Goal: Find specific page/section: Find specific page/section

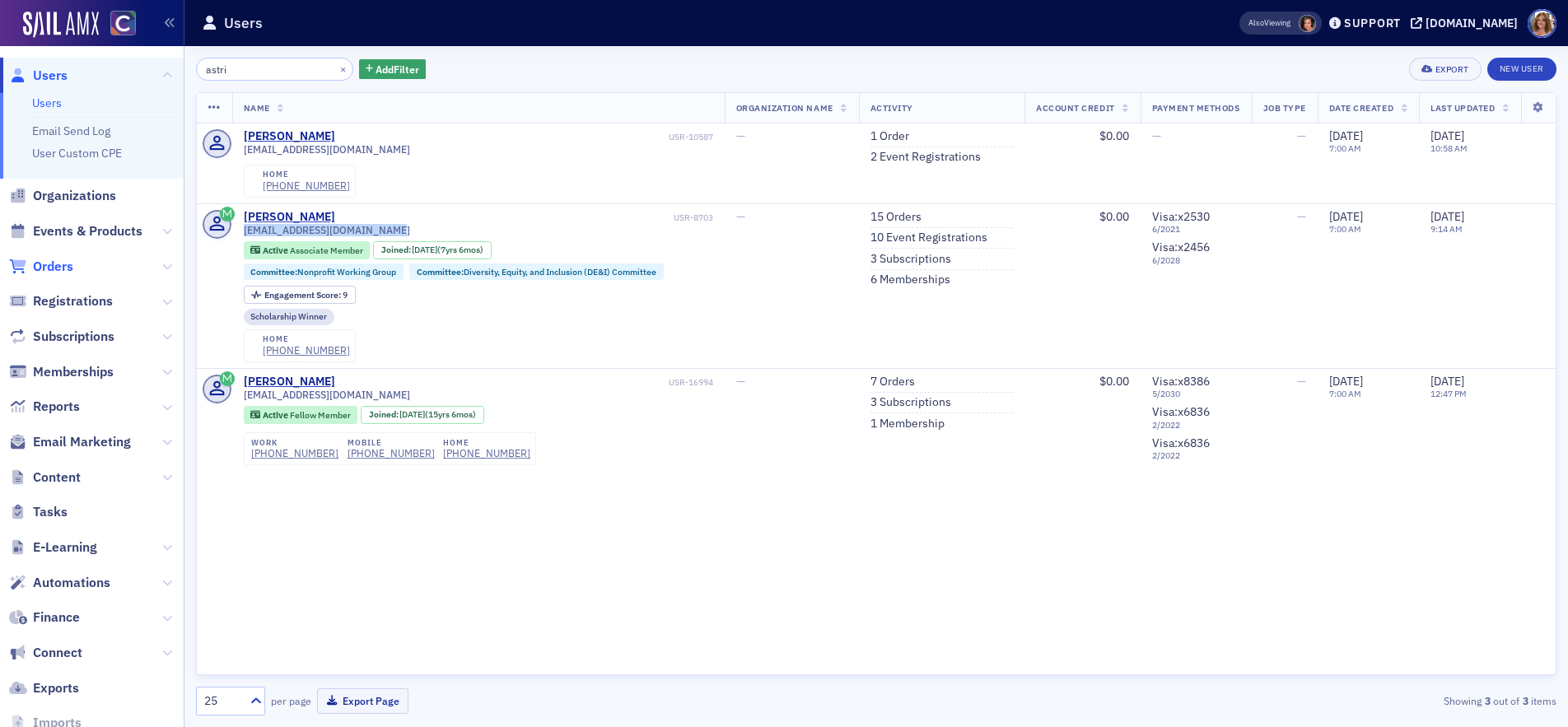
click at [64, 264] on span "Orders" at bounding box center [53, 266] width 40 height 18
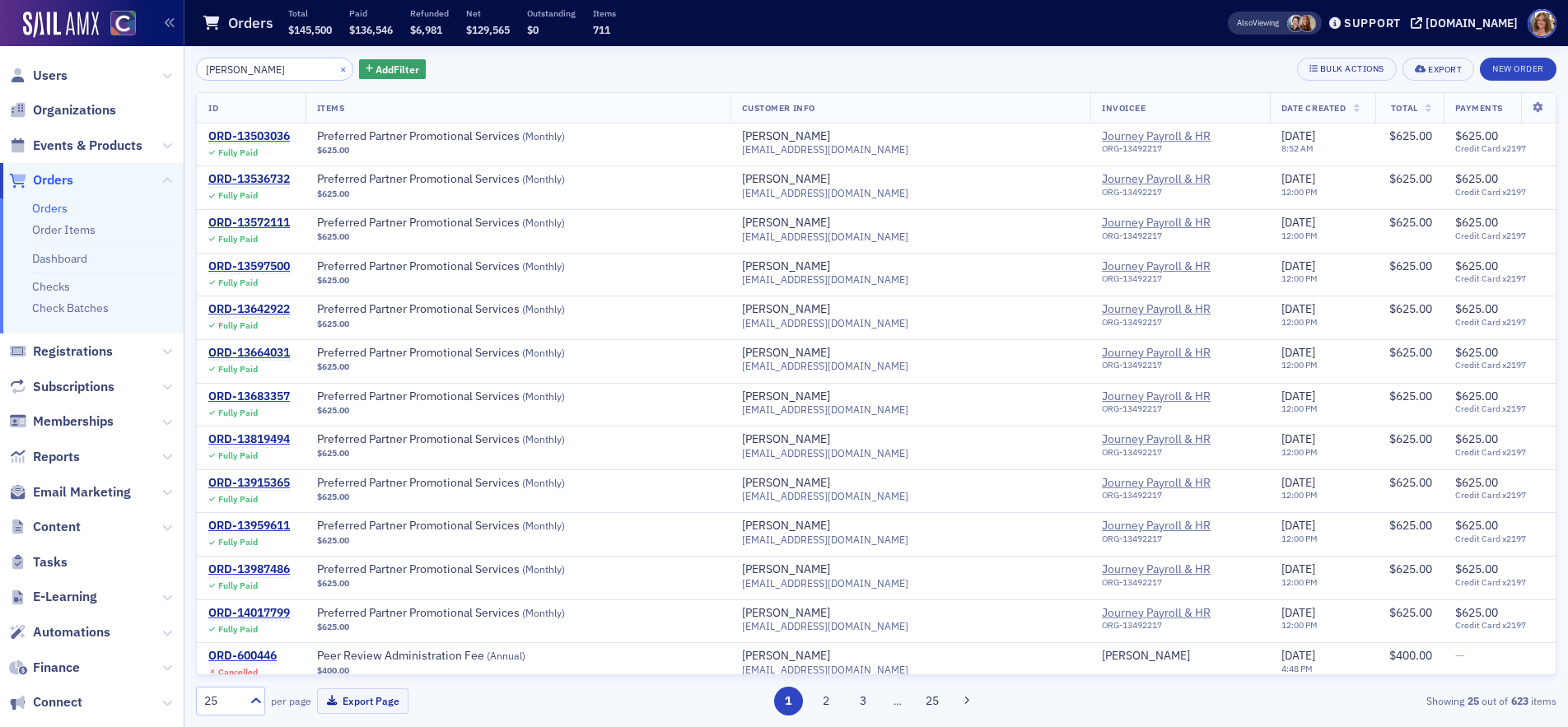
type input "[PERSON_NAME]"
drag, startPoint x: 323, startPoint y: 67, endPoint x: 250, endPoint y: 63, distance: 73.1
click at [336, 67] on button "×" at bounding box center [343, 68] width 15 height 15
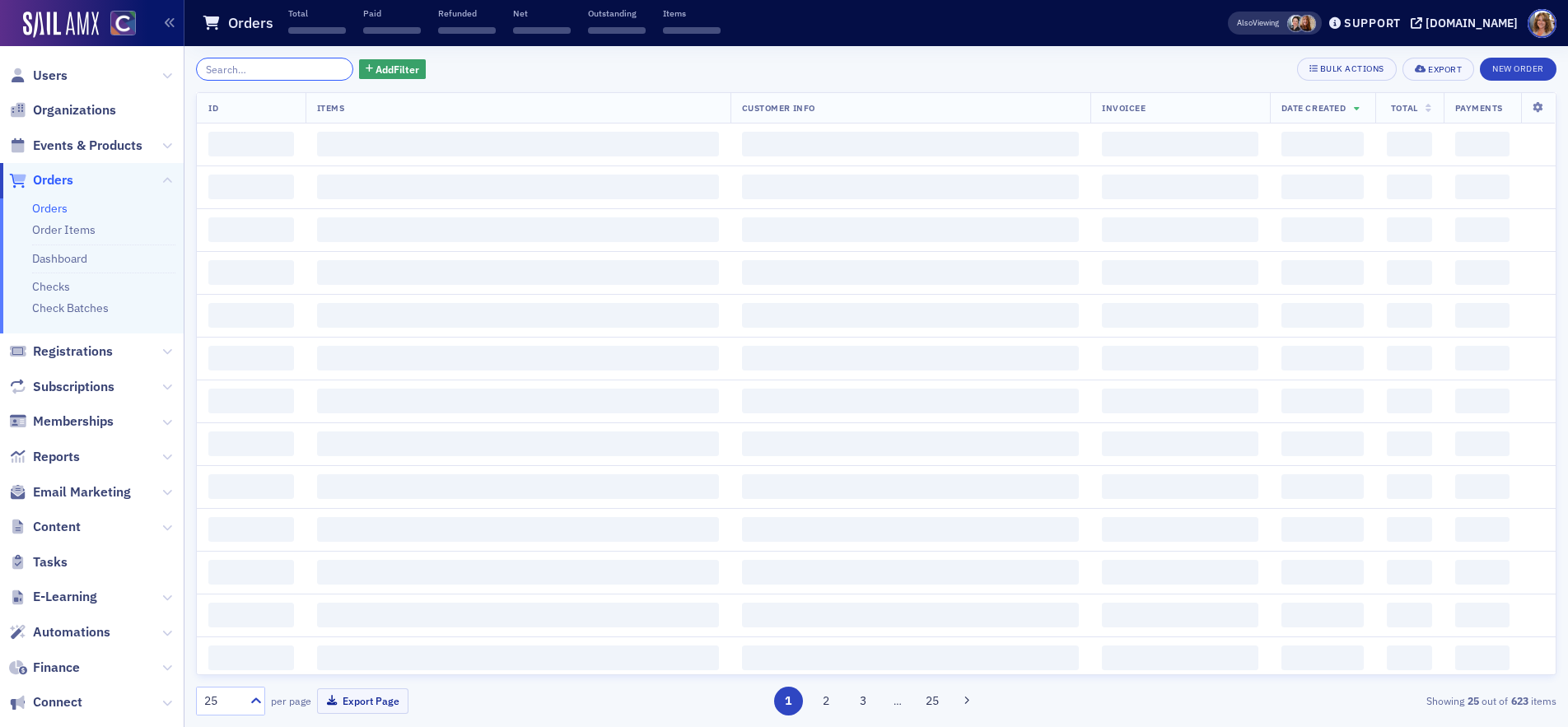
click at [249, 63] on input "search" at bounding box center [274, 69] width 158 height 23
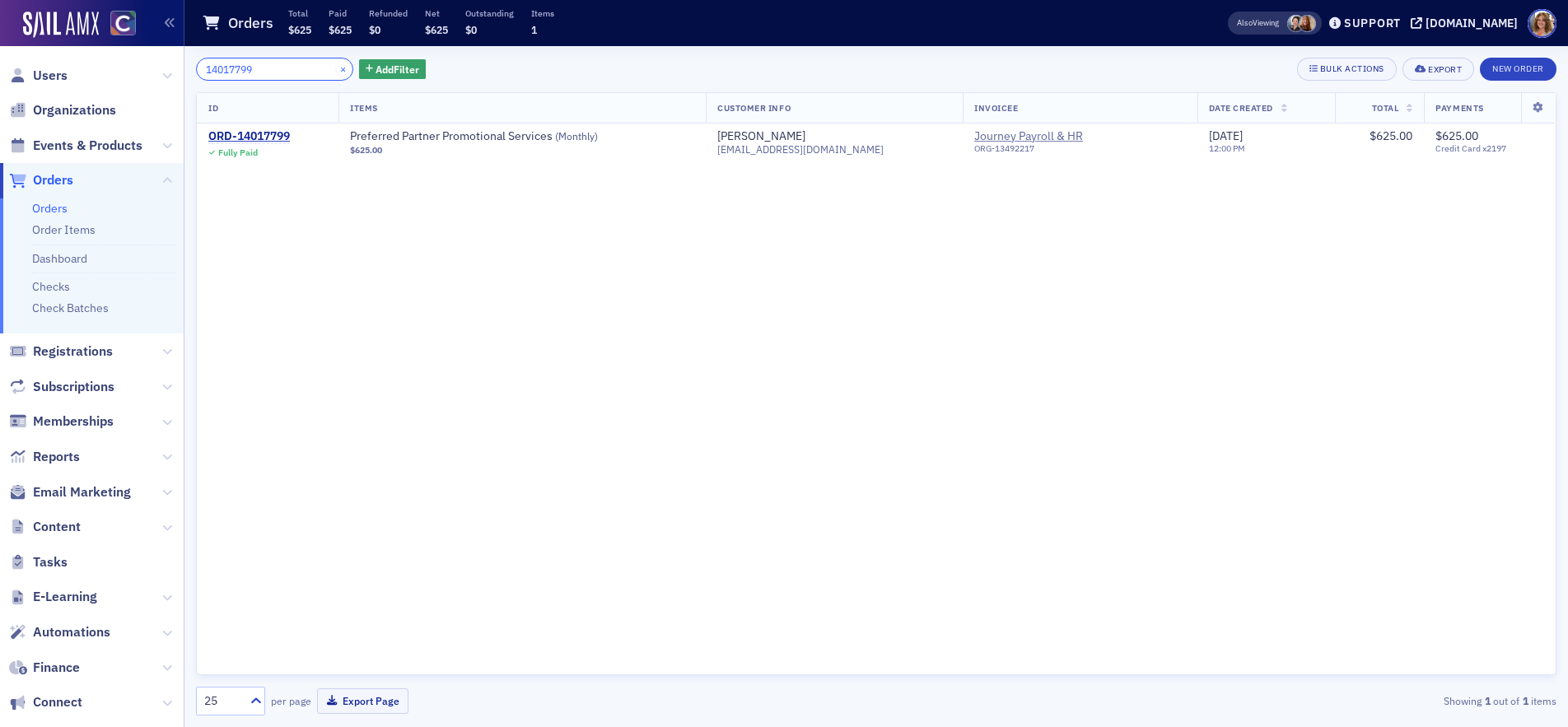
type input "14017799"
click at [336, 70] on button "×" at bounding box center [343, 68] width 15 height 15
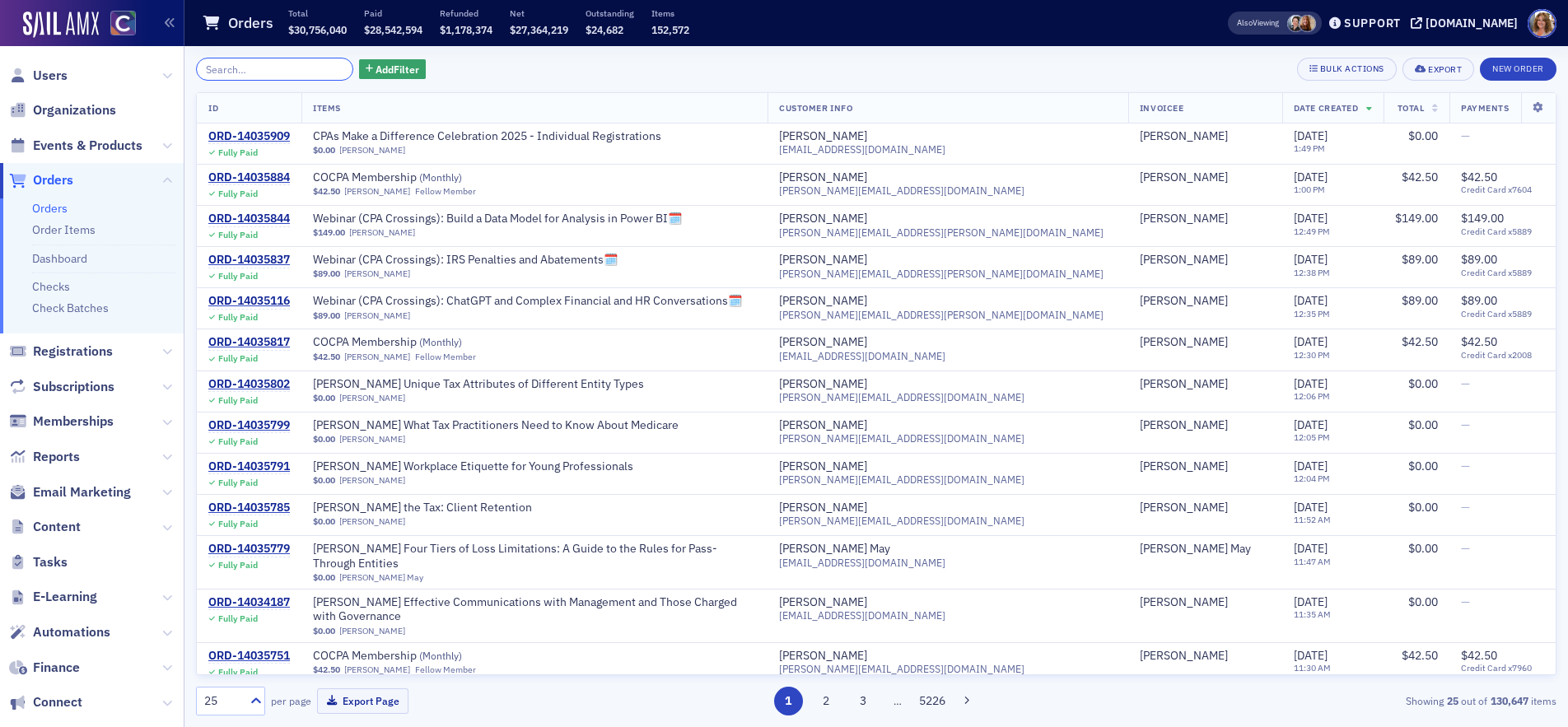
click at [279, 68] on input "search" at bounding box center [274, 69] width 158 height 23
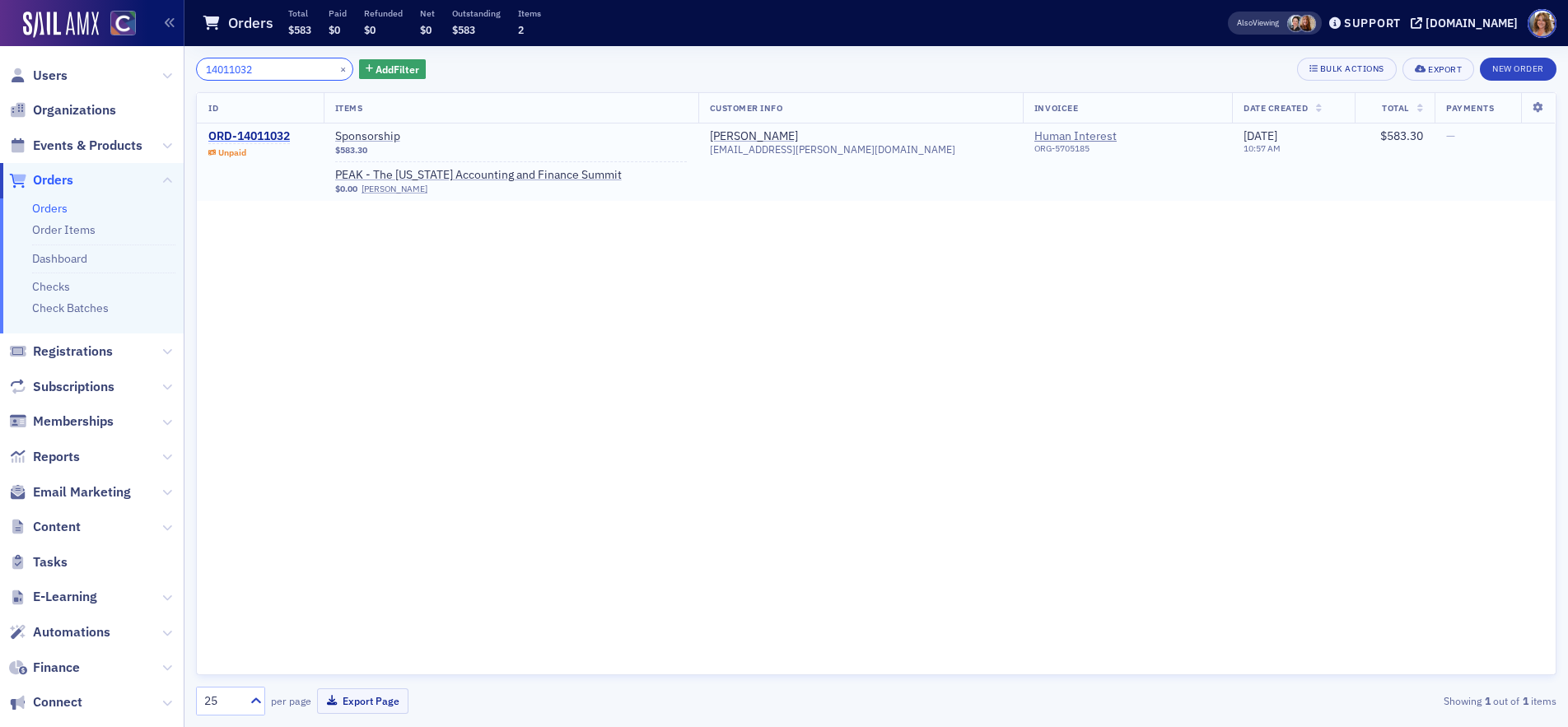
type input "14011032"
click at [265, 134] on div "ORD-14011032" at bounding box center [249, 137] width 82 height 15
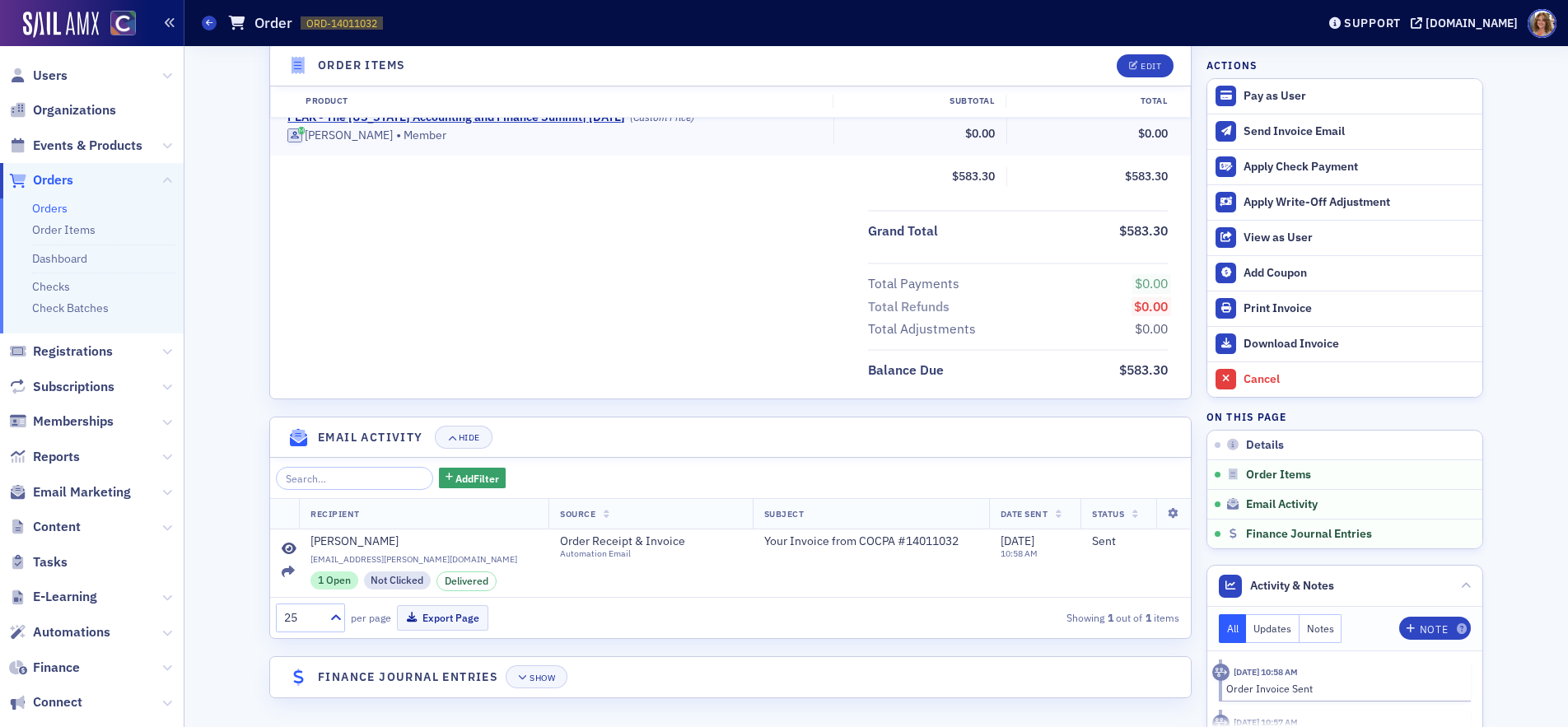
scroll to position [635, 0]
click at [89, 109] on span "Organizations" at bounding box center [75, 110] width 84 height 18
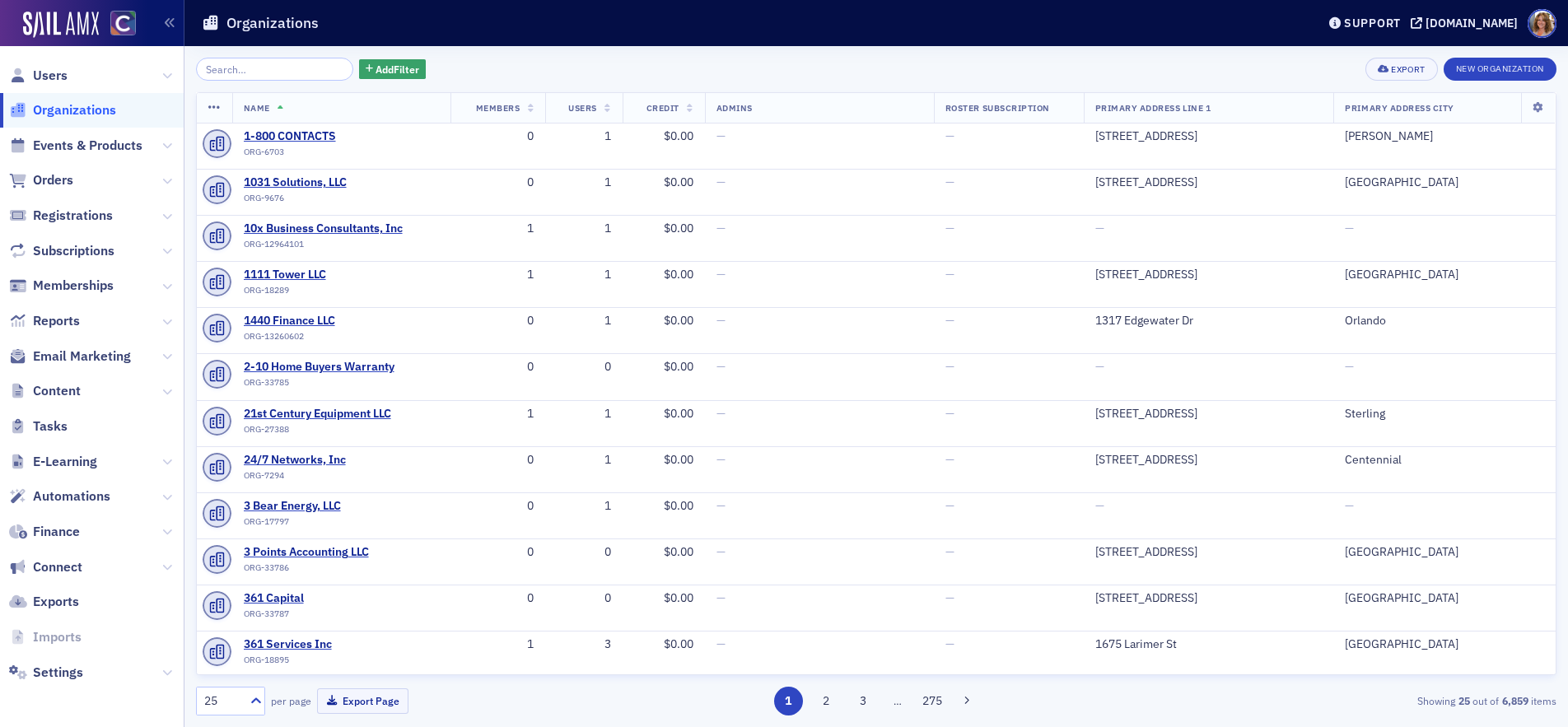
click at [297, 66] on input "search" at bounding box center [274, 69] width 158 height 23
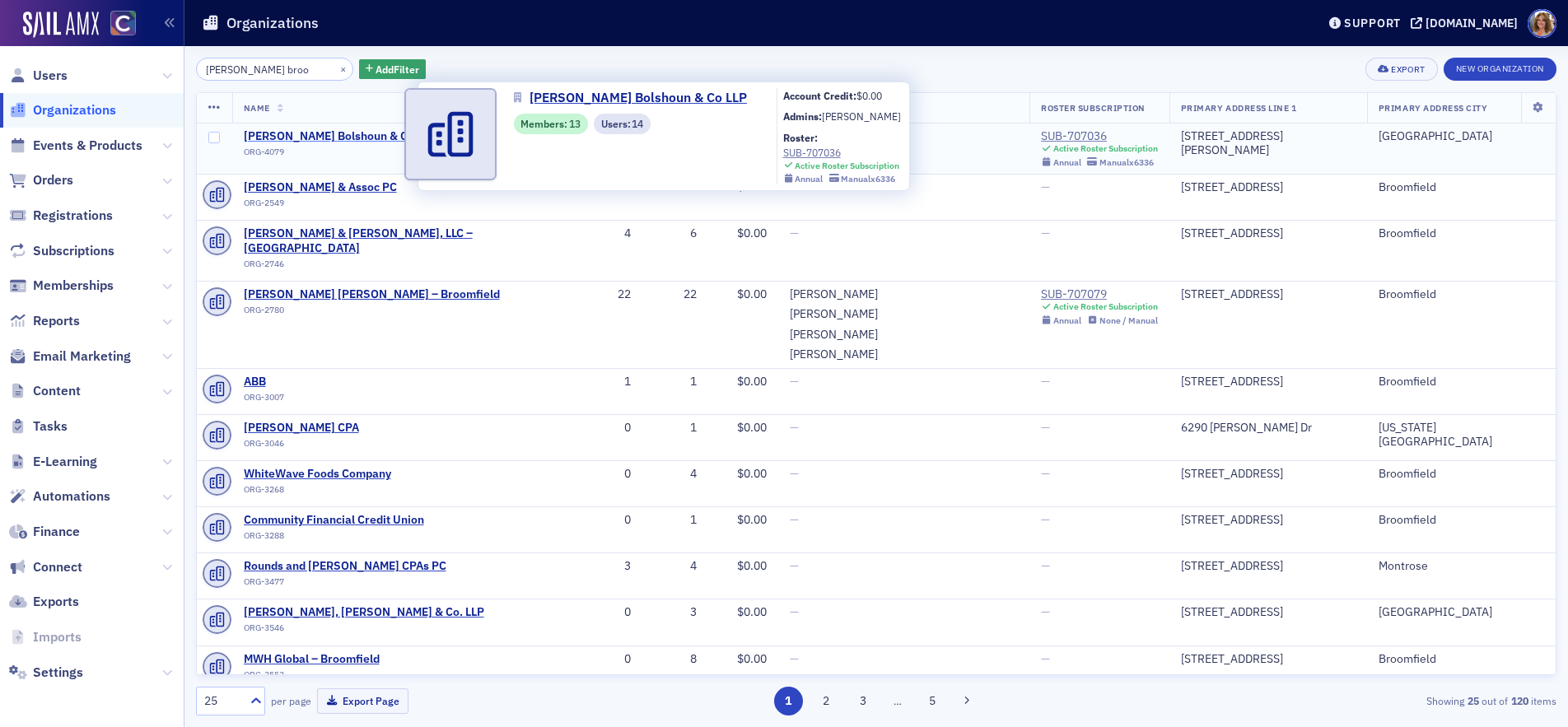
type input "[PERSON_NAME] broo"
click at [333, 135] on span "[PERSON_NAME] Bolshoun & Co LLP" at bounding box center [340, 137] width 192 height 15
select select "US"
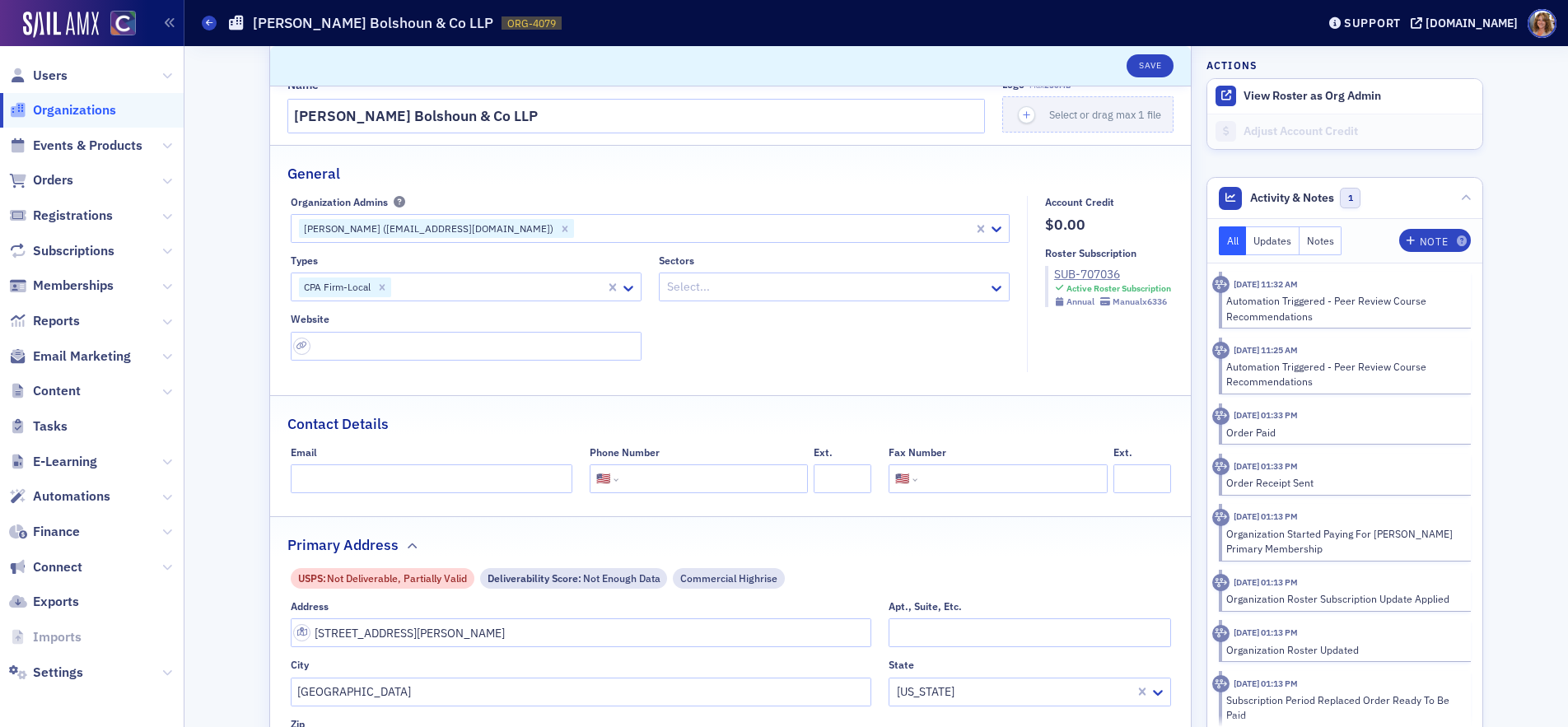
scroll to position [30, 0]
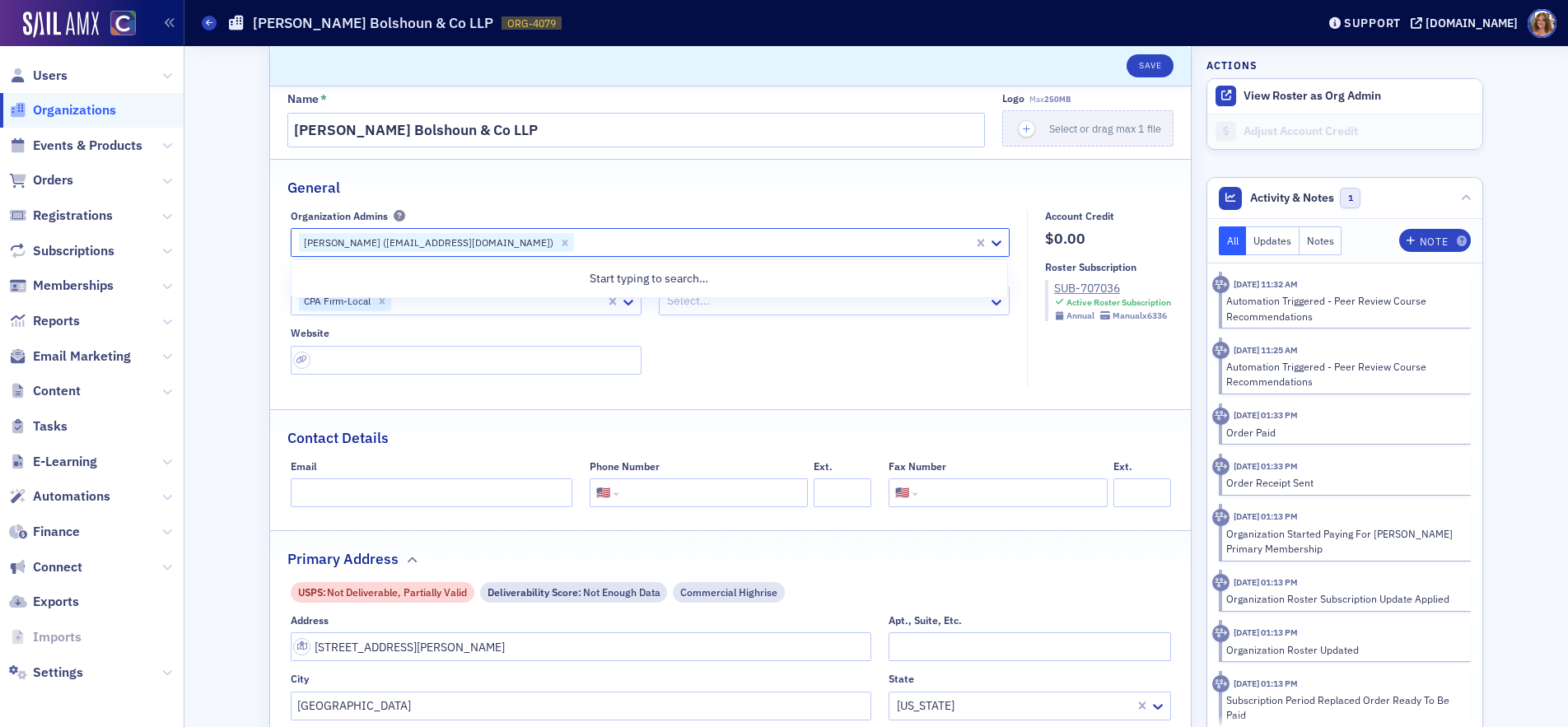
click at [452, 242] on div "[PERSON_NAME] ([EMAIL_ADDRESS][DOMAIN_NAME])" at bounding box center [427, 243] width 257 height 20
click at [458, 238] on div "[PERSON_NAME] ([EMAIL_ADDRESS][DOMAIN_NAME])" at bounding box center [427, 243] width 257 height 20
click at [457, 238] on div "[PERSON_NAME] ([EMAIL_ADDRESS][DOMAIN_NAME])" at bounding box center [427, 243] width 257 height 20
drag, startPoint x: 456, startPoint y: 238, endPoint x: 424, endPoint y: 237, distance: 32.0
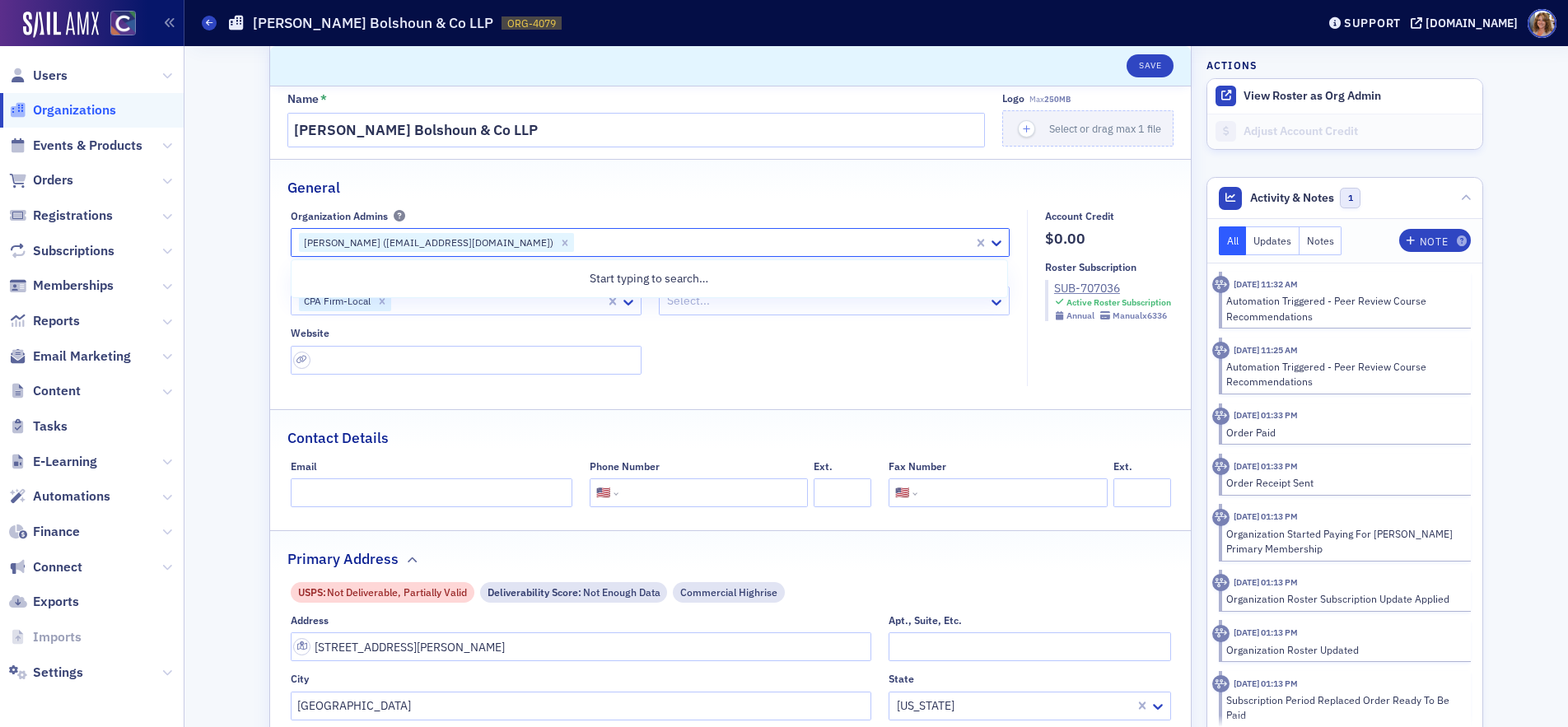
click at [424, 237] on div "[PERSON_NAME] ([EMAIL_ADDRESS][DOMAIN_NAME])" at bounding box center [427, 243] width 257 height 20
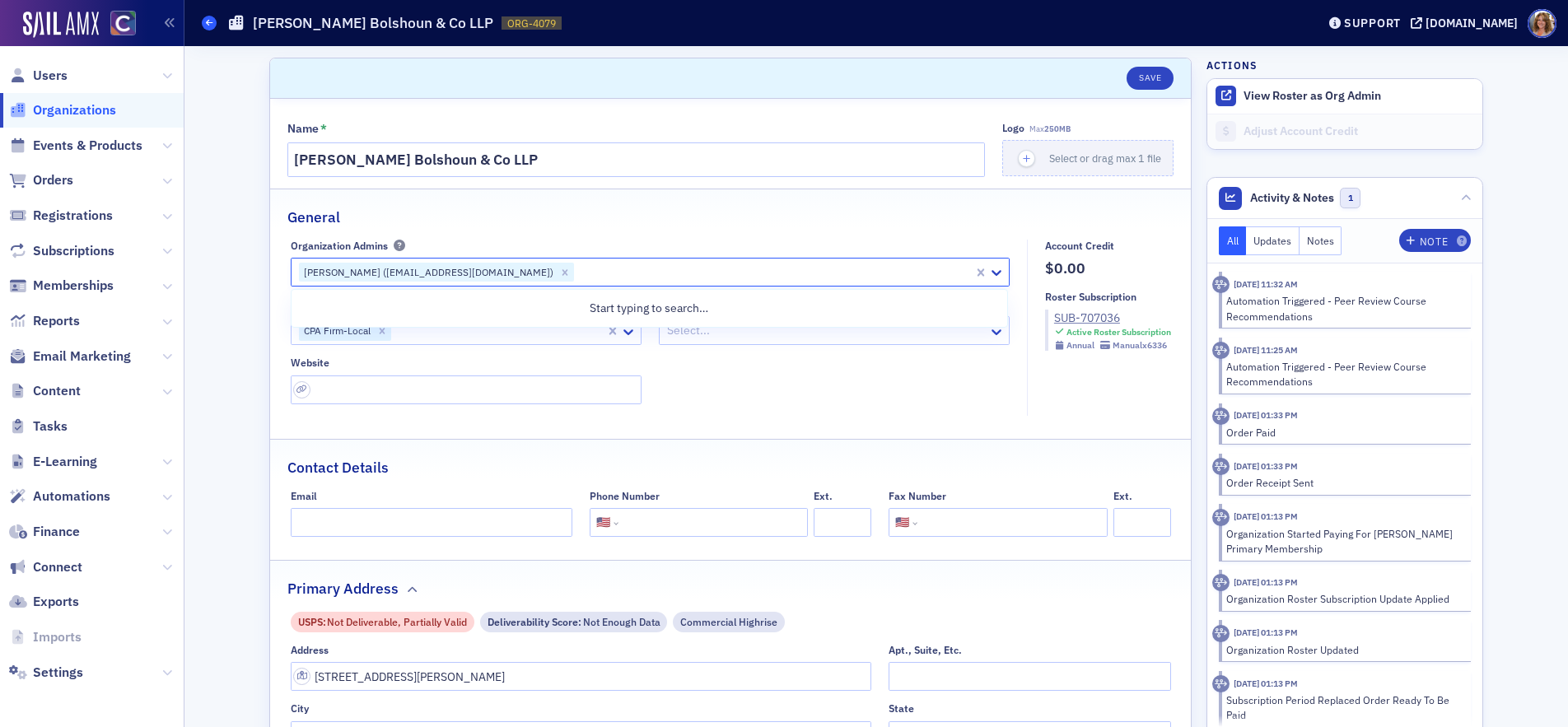
click at [209, 22] on icon at bounding box center [209, 23] width 7 height 8
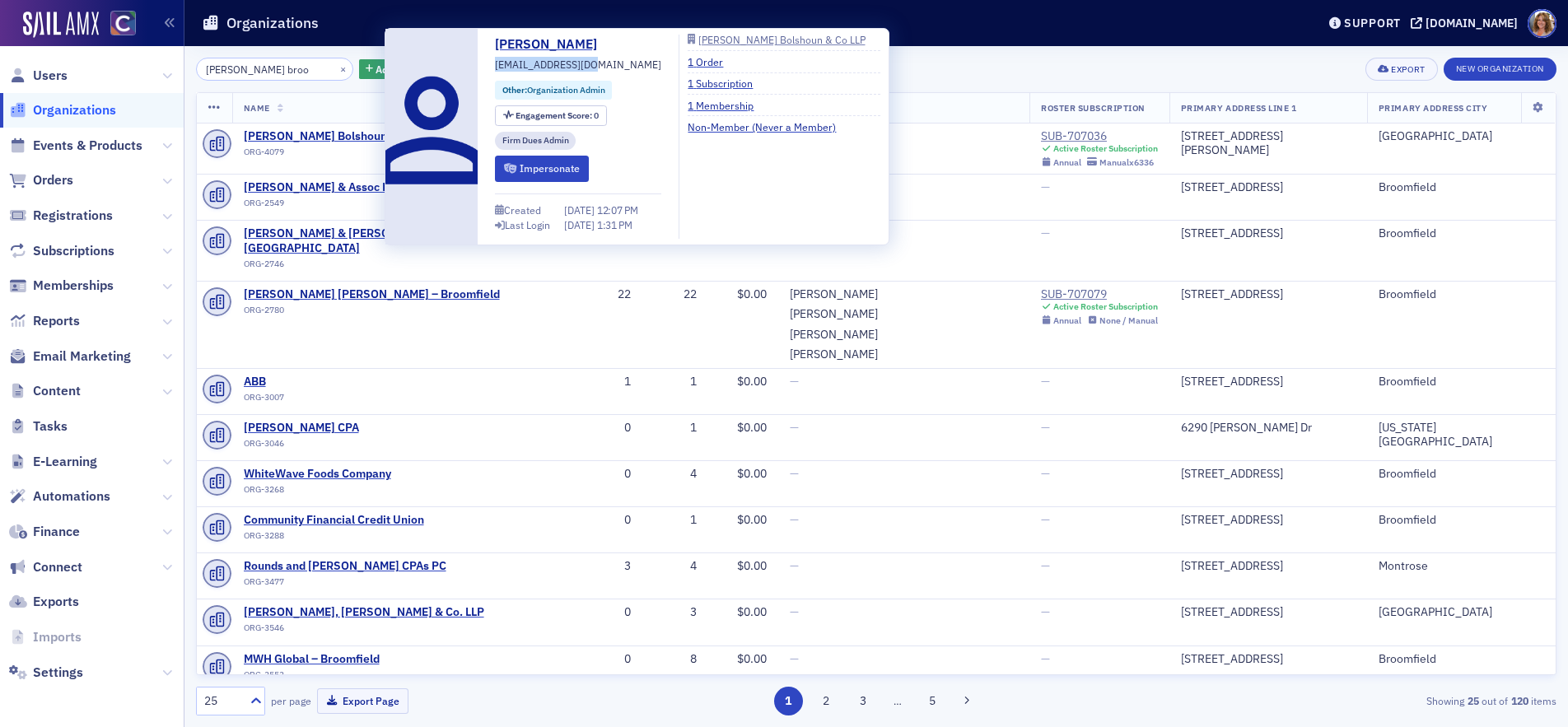
drag, startPoint x: 619, startPoint y: 64, endPoint x: 515, endPoint y: 63, distance: 104.0
click at [515, 63] on div "[PERSON_NAME] [EMAIL_ADDRESS][DOMAIN_NAME] Other : Organization Admin Engagemen…" at bounding box center [636, 137] width 486 height 205
copy span "[EMAIL_ADDRESS][DOMAIN_NAME]"
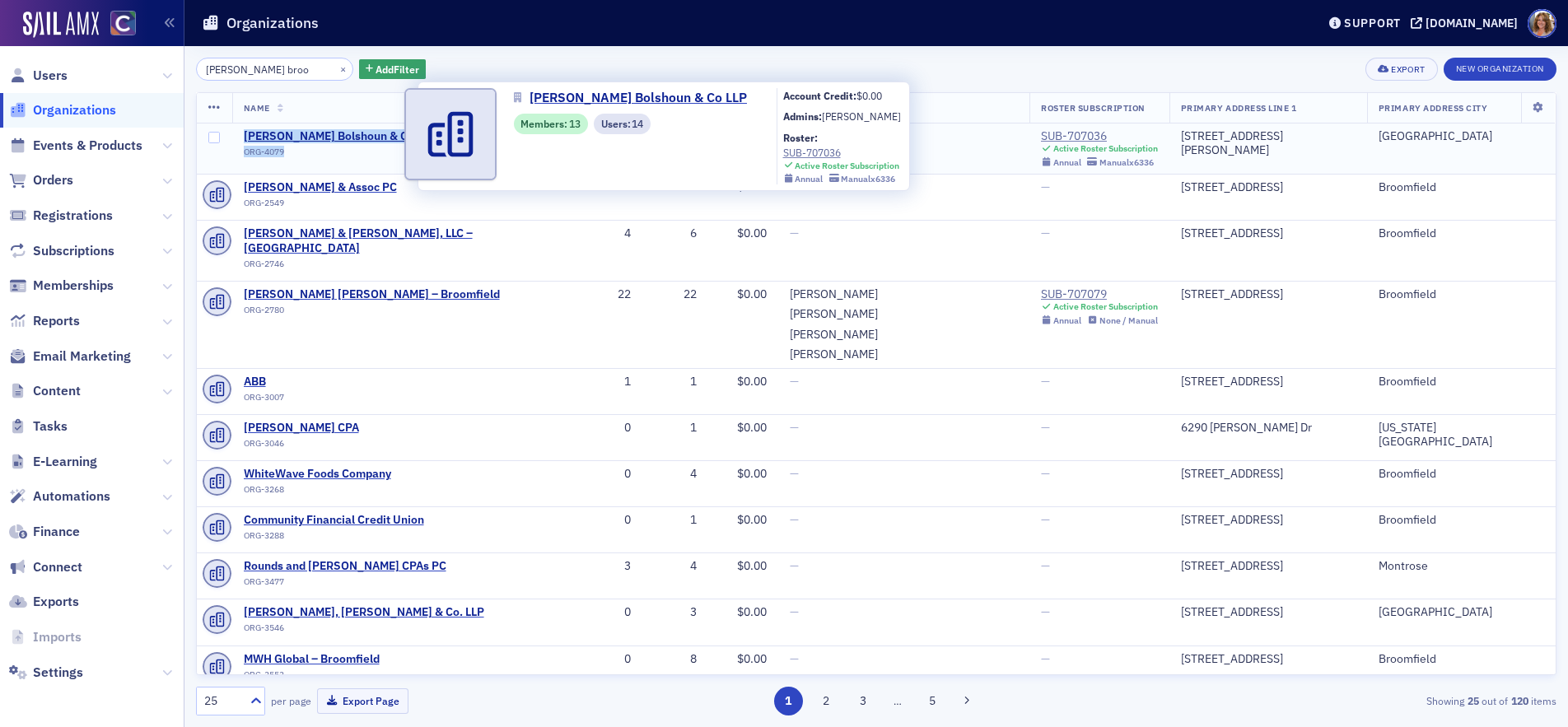
drag, startPoint x: 427, startPoint y: 137, endPoint x: 244, endPoint y: 136, distance: 183.0
click at [244, 136] on div "[PERSON_NAME] Bolshoun & Co LLP ORG-4079" at bounding box center [397, 146] width 306 height 34
copy div "[PERSON_NAME] Bolshoun & Co LLP ORG-4079"
